Goal: Task Accomplishment & Management: Manage account settings

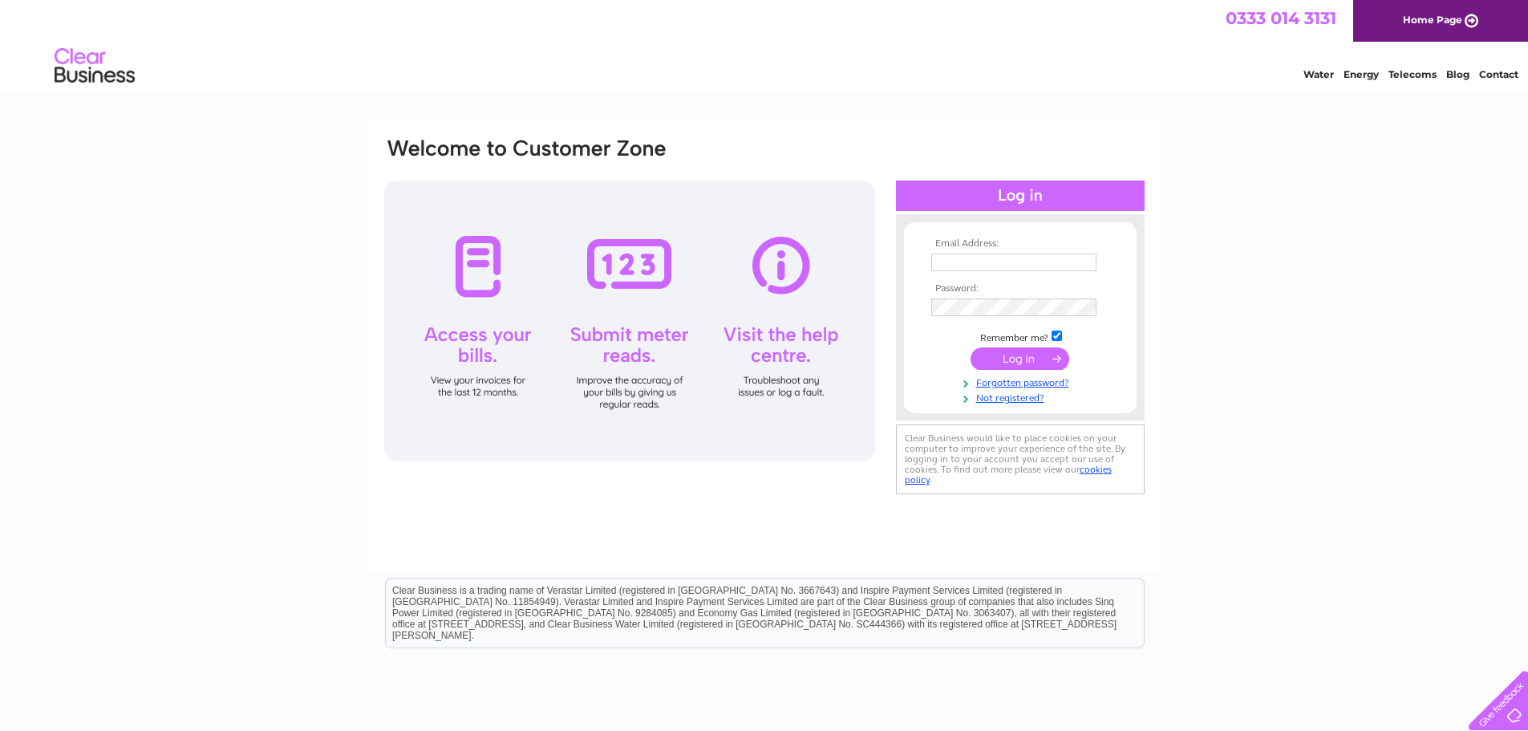
click at [1008, 263] on input "text" at bounding box center [1014, 263] width 165 height 18
paste input "ukfinance@brownsjewellers.com"
type input "ukfinance@brownsjewellers.com"
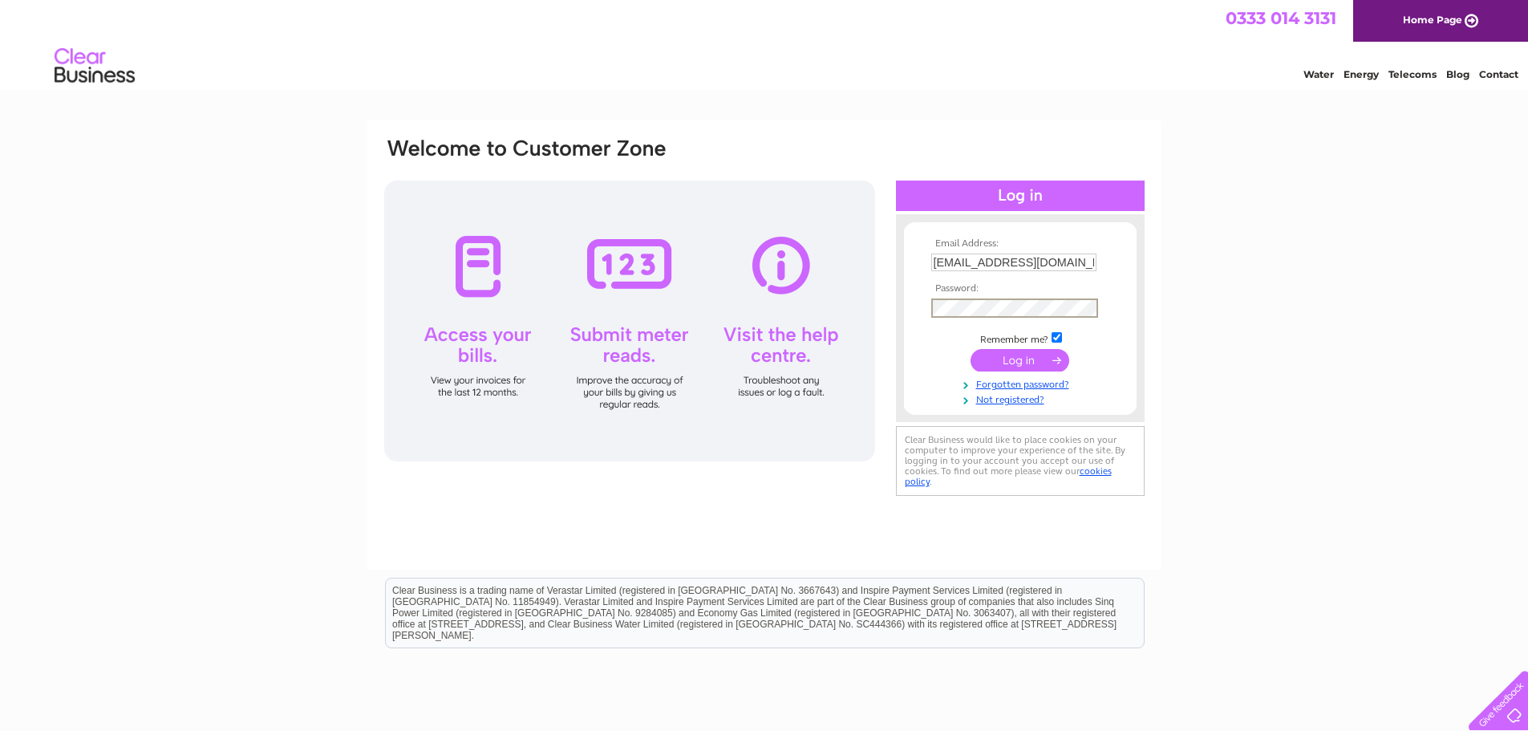
click at [1003, 356] on input "submit" at bounding box center [1020, 360] width 99 height 22
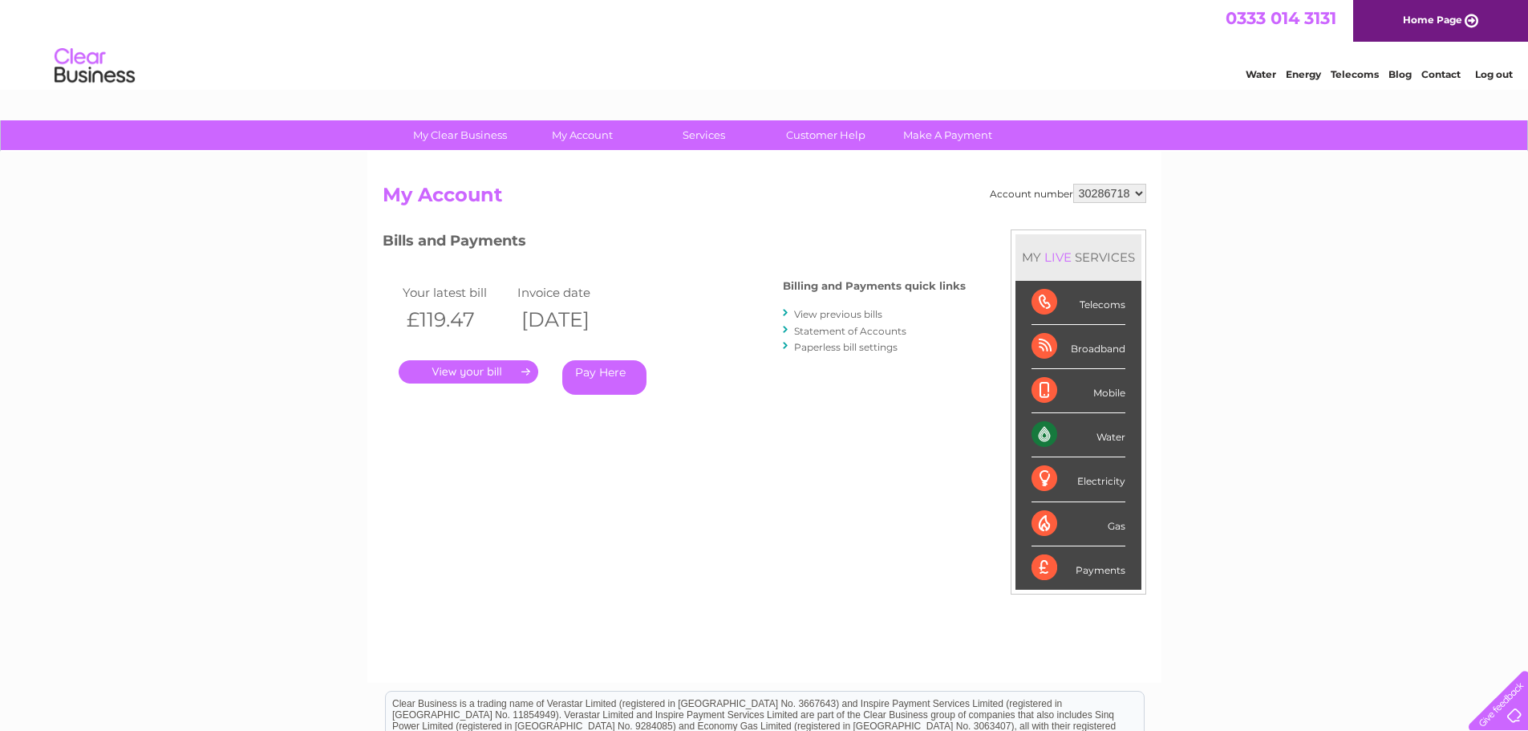
click at [469, 369] on link "." at bounding box center [469, 371] width 140 height 23
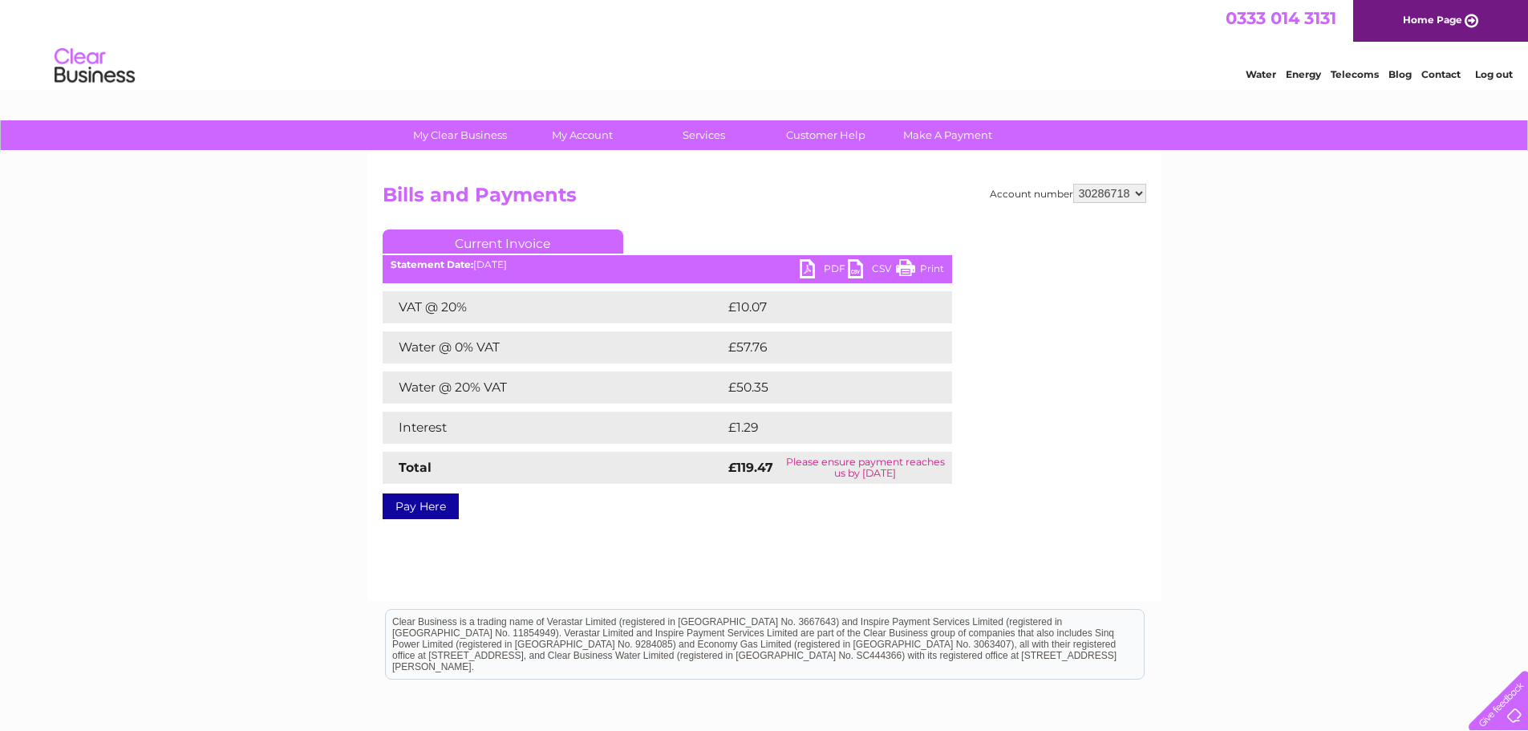
click at [806, 263] on link "PDF" at bounding box center [824, 270] width 48 height 23
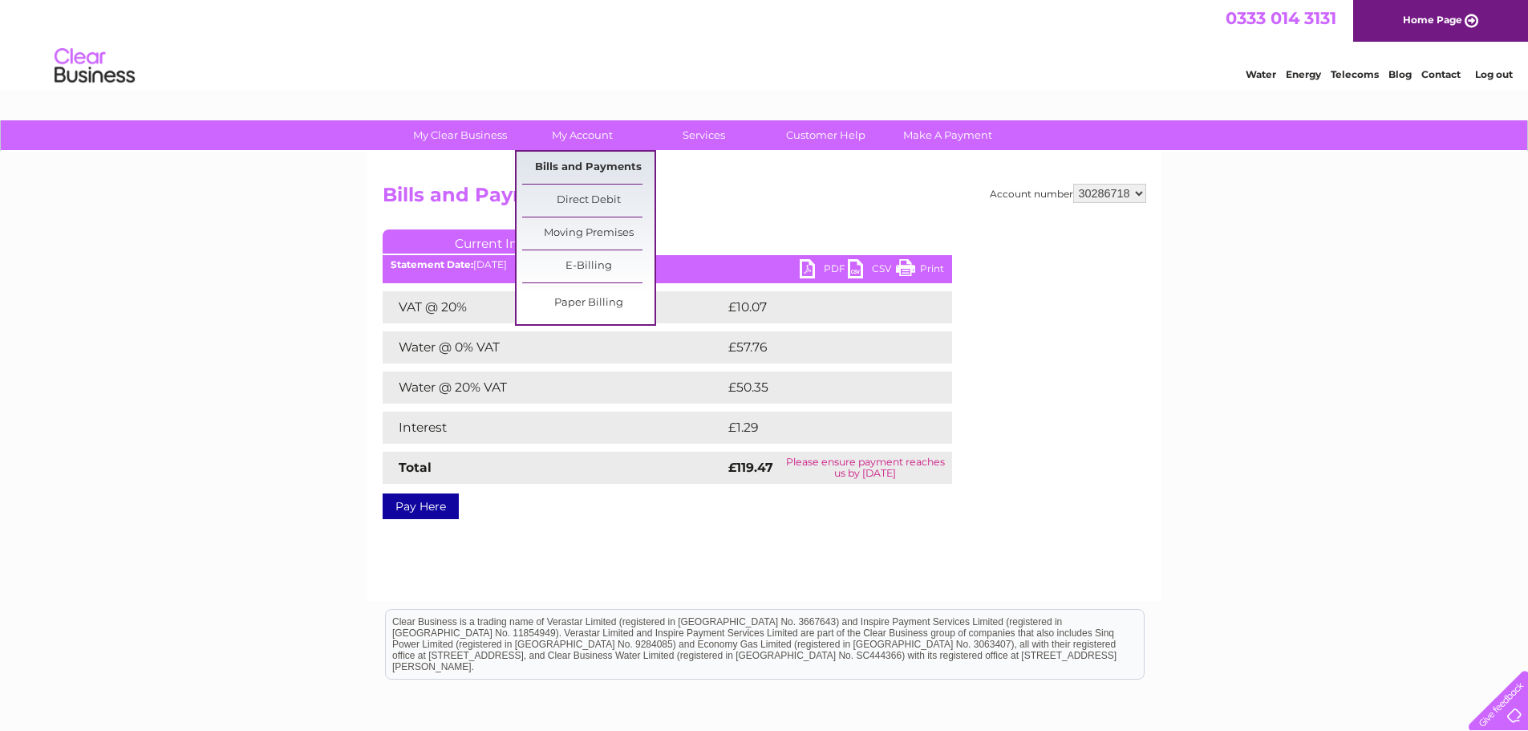
click at [606, 164] on link "Bills and Payments" at bounding box center [588, 168] width 132 height 32
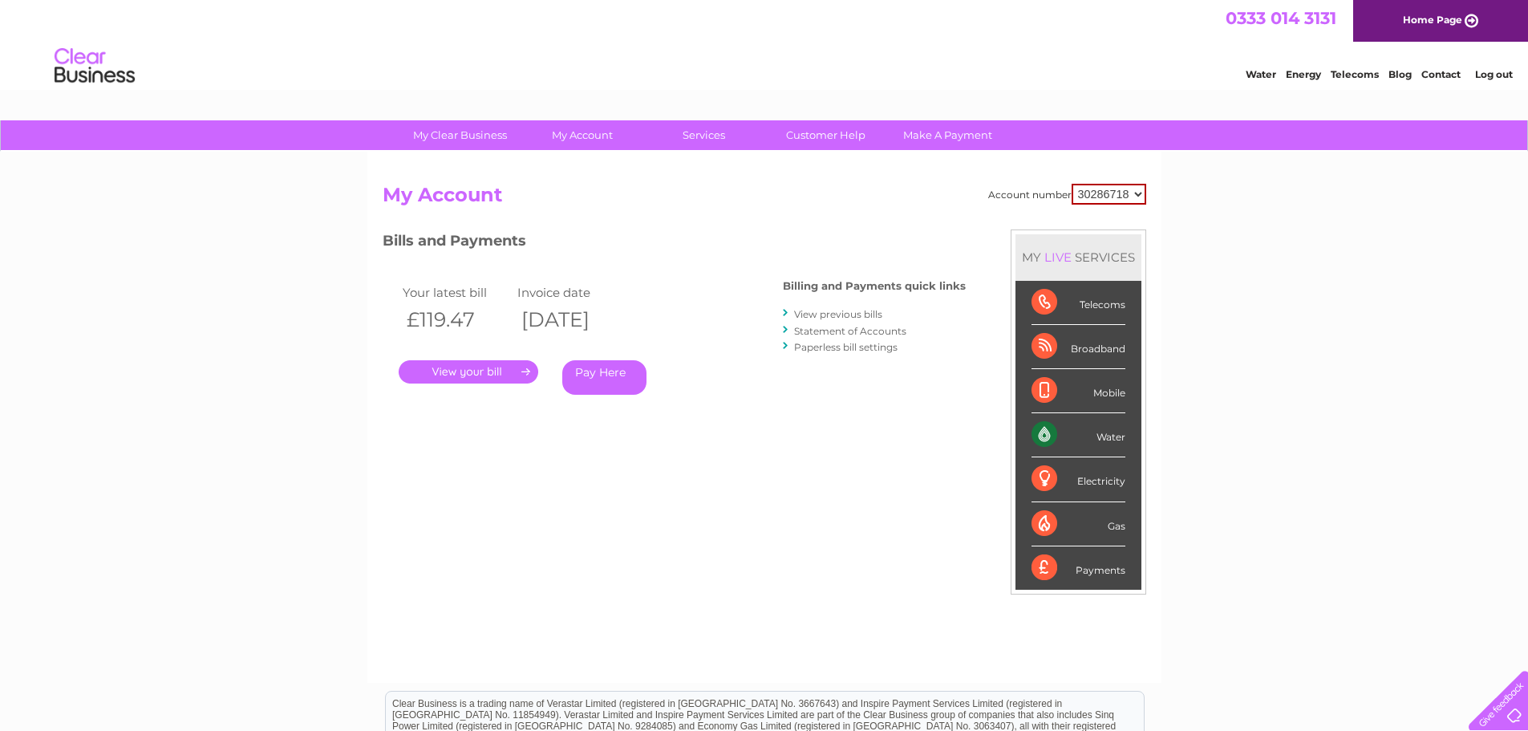
click at [826, 329] on link "Statement of Accounts" at bounding box center [850, 331] width 112 height 12
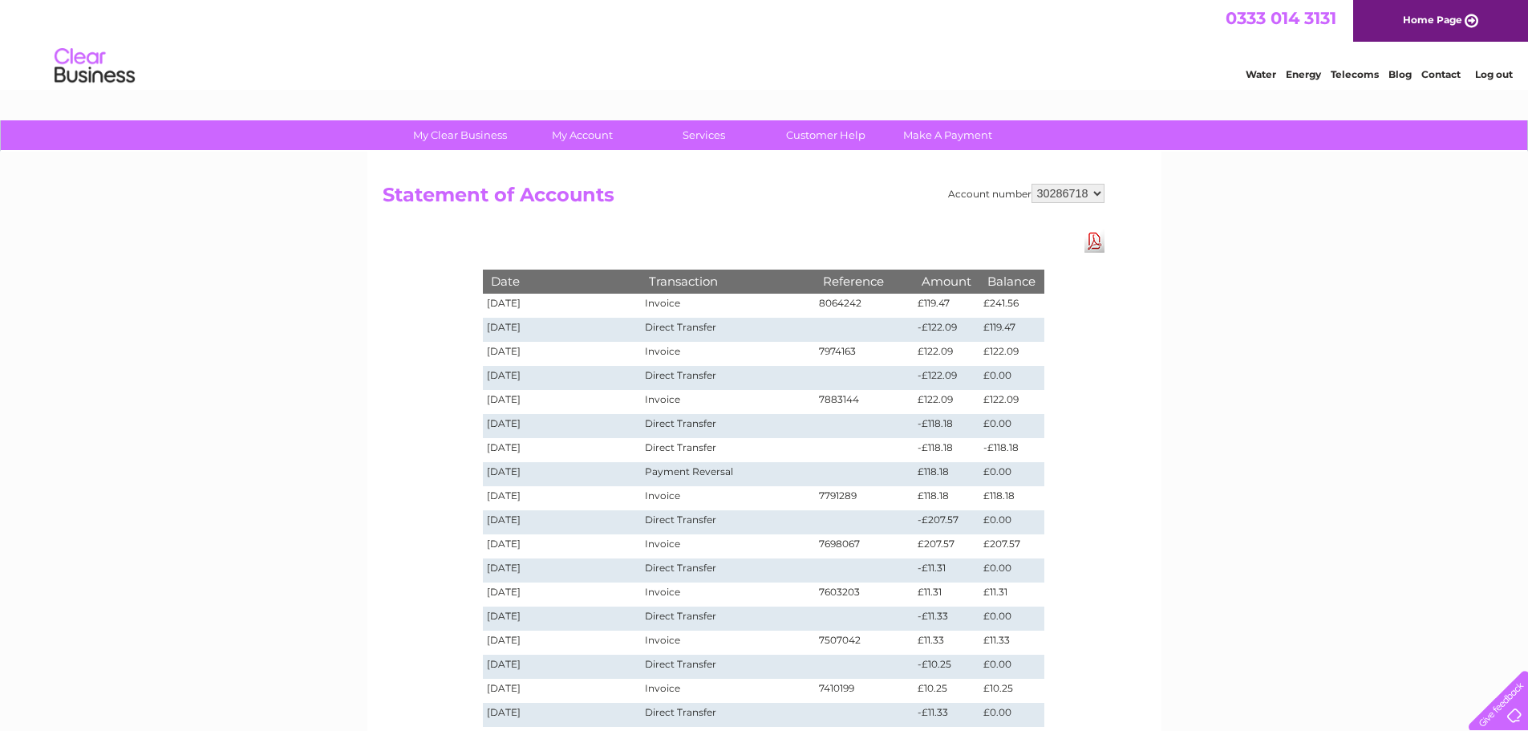
click at [1496, 74] on link "Log out" at bounding box center [1495, 74] width 38 height 12
